Goal: Transaction & Acquisition: Purchase product/service

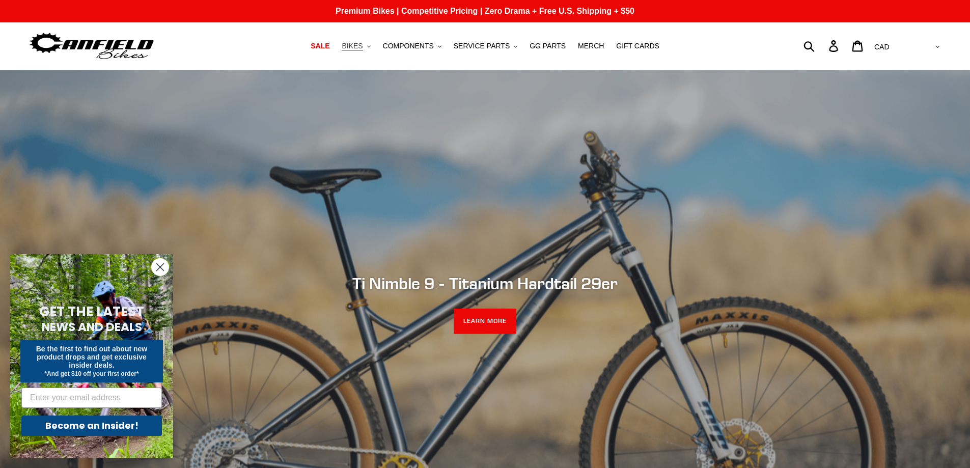
click at [375, 44] on button "BIKES .cls-1{fill:#231f20}" at bounding box center [356, 46] width 39 height 14
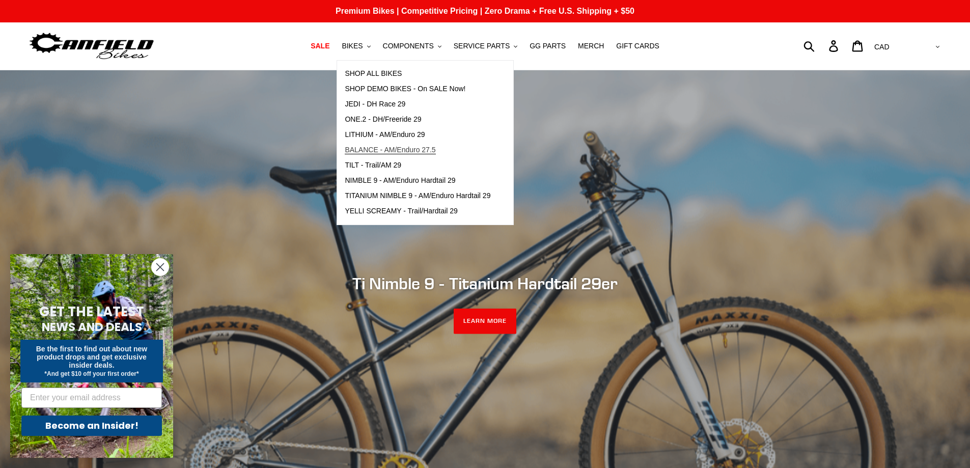
click at [410, 149] on span "BALANCE - AM/Enduro 27.5" at bounding box center [390, 150] width 91 height 9
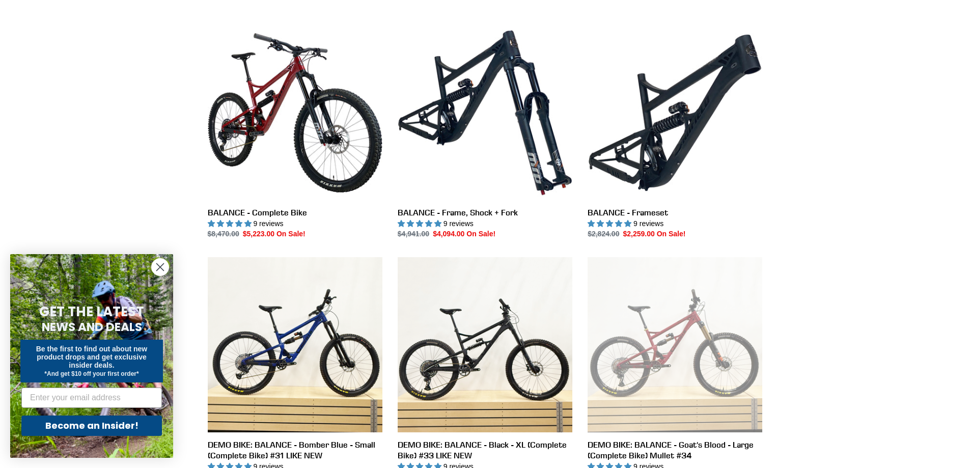
scroll to position [255, 0]
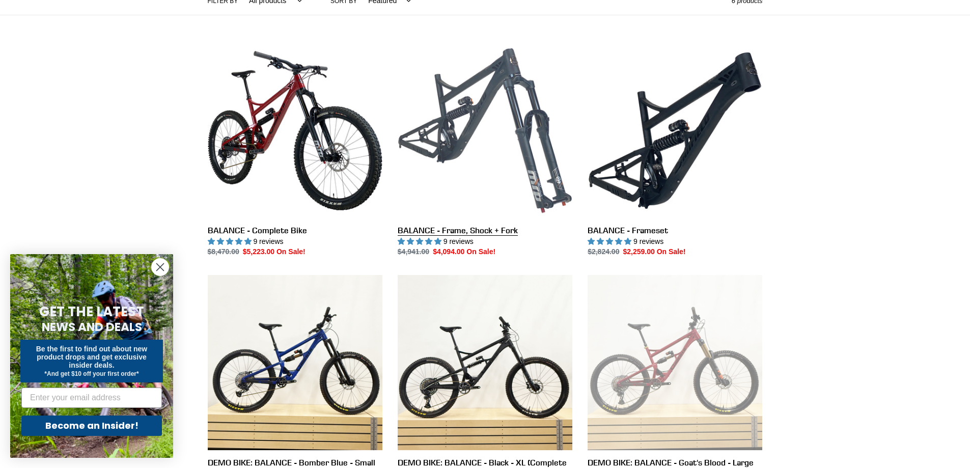
click at [519, 155] on link "BALANCE - Frame, Shock + Fork" at bounding box center [485, 150] width 175 height 214
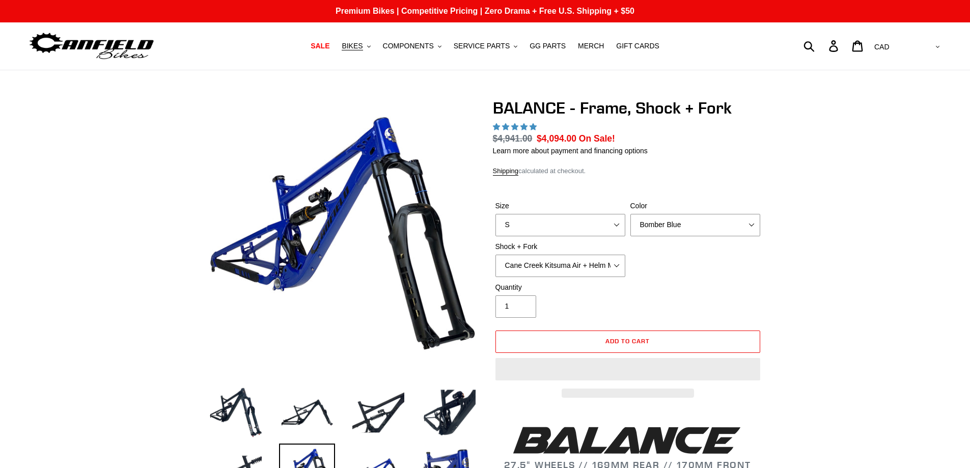
select select "highest-rating"
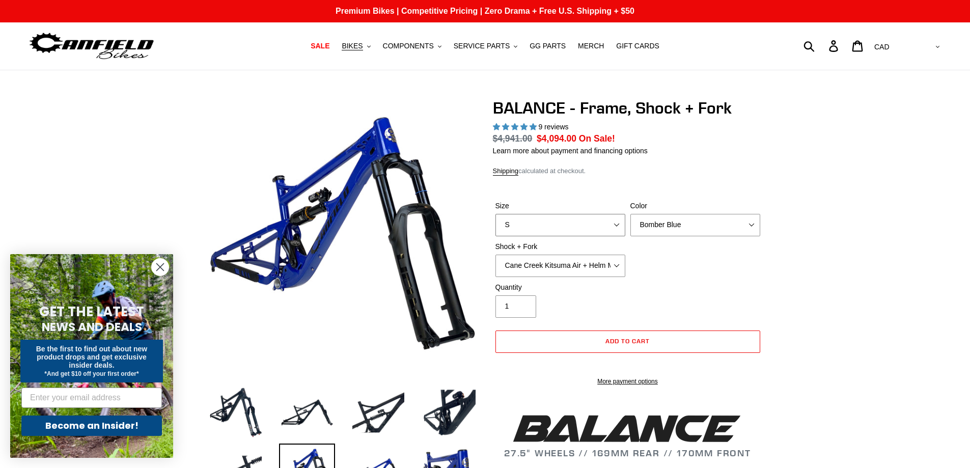
click at [619, 224] on select "S M L XL" at bounding box center [560, 225] width 130 height 22
select select "L"
click at [495, 214] on select "S M L XL" at bounding box center [560, 225] width 130 height 22
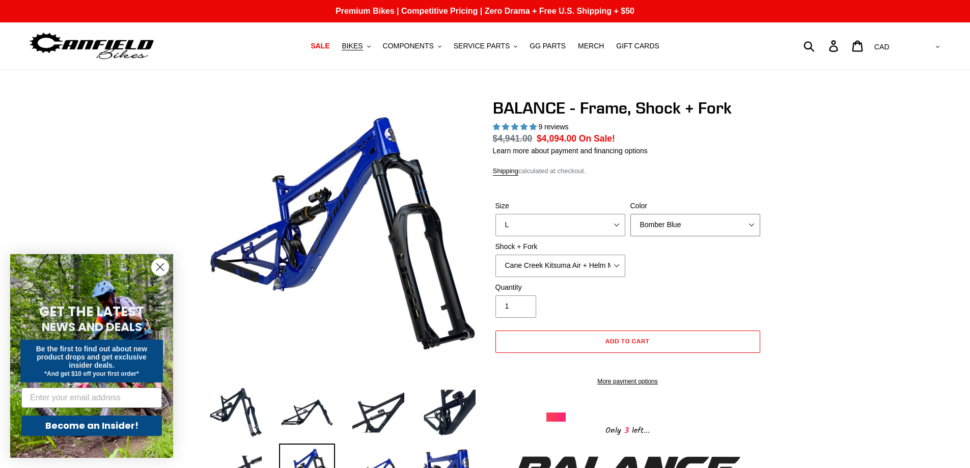
click at [754, 224] on select "Bomber Blue Goat's Blood Stealth Black" at bounding box center [695, 225] width 130 height 22
click at [630, 214] on select "Bomber Blue Goat's Blood Stealth Black" at bounding box center [695, 225] width 130 height 22
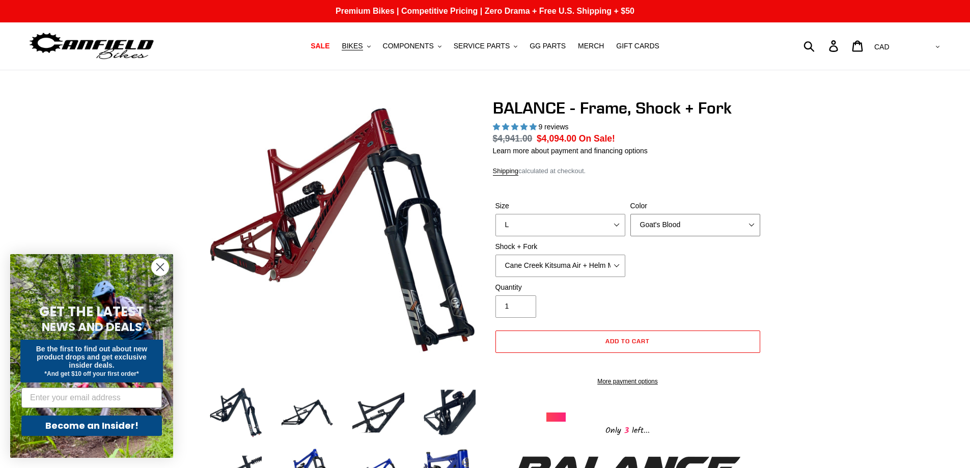
click at [754, 226] on select "Bomber Blue Goat's Blood Stealth Black" at bounding box center [695, 225] width 130 height 22
select select "Stealth Black"
click at [630, 214] on select "Bomber Blue Goat's Blood Stealth Black" at bounding box center [695, 225] width 130 height 22
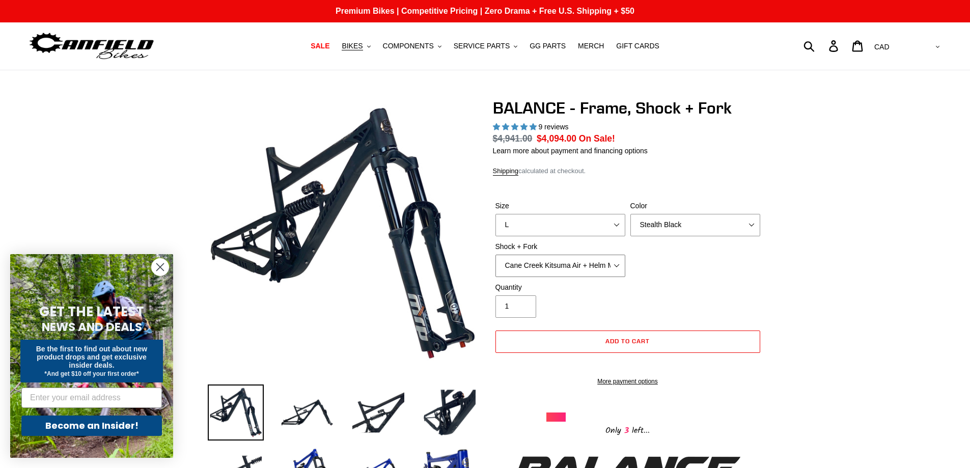
click at [618, 265] on select "Cane Creek Kitsuma Air + Helm MKII 27.5 170mm Fox Float X2 or DHX2 + Fox Float …" at bounding box center [560, 266] width 130 height 22
select select "RockShox Vivid ULT + RockShox Lyrik Ultimate 170mm 27.5 (red)"
click at [495, 255] on select "Cane Creek Kitsuma Air + Helm MKII 27.5 170mm Fox Float X2 or DHX2 + Fox Float …" at bounding box center [560, 266] width 130 height 22
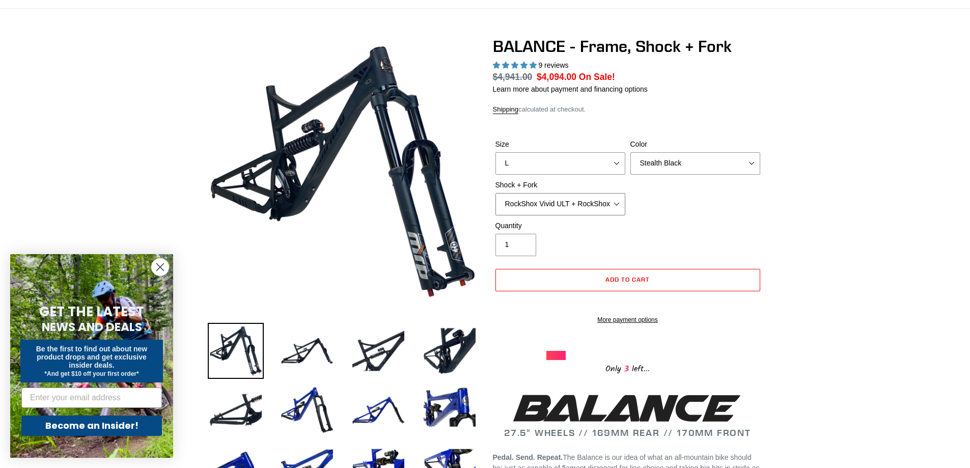
scroll to position [51, 0]
